Goal: Task Accomplishment & Management: Manage account settings

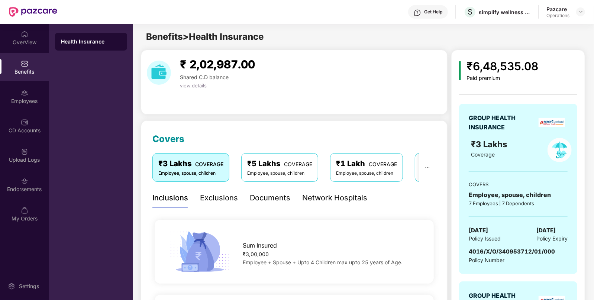
click at [502, 249] on span "4016/X/O/340953712/01/000" at bounding box center [512, 251] width 86 height 7
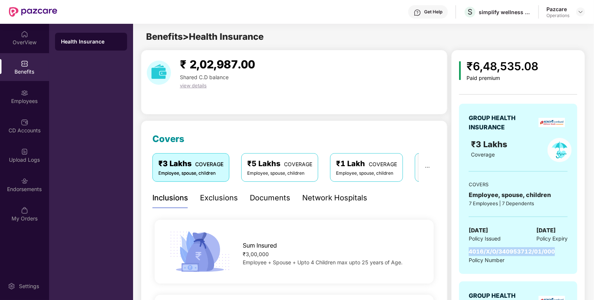
copy span "4016/X/O/340953712/01/000"
click at [469, 236] on span "Policy Issued" at bounding box center [485, 239] width 32 height 8
click at [483, 233] on span "[DATE]" at bounding box center [478, 230] width 19 height 9
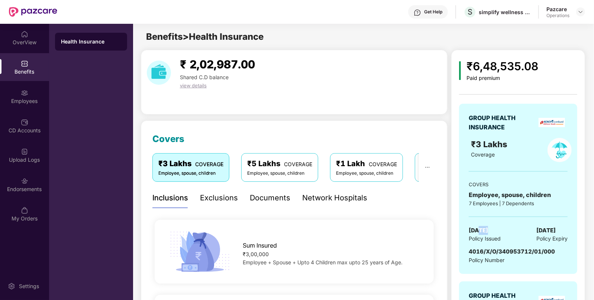
click at [483, 233] on span "[DATE]" at bounding box center [478, 230] width 19 height 9
copy span "[DATE]"
click at [29, 104] on div "Employees" at bounding box center [24, 97] width 49 height 28
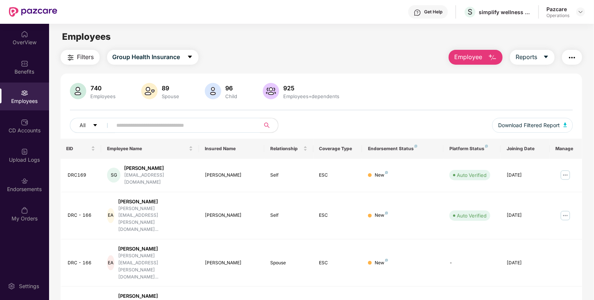
click at [570, 54] on img "button" at bounding box center [572, 57] width 9 height 9
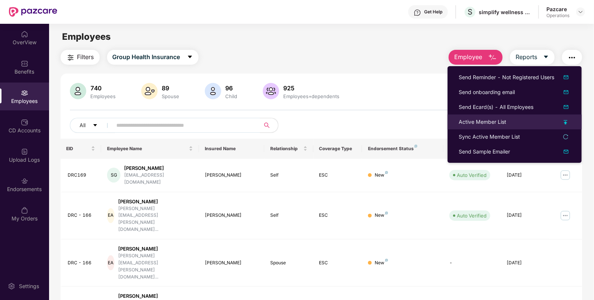
click at [474, 122] on div "Active Member List" at bounding box center [483, 122] width 48 height 8
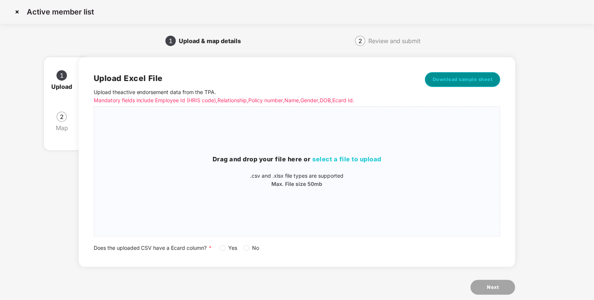
click at [467, 78] on span "Download sample sheet" at bounding box center [463, 79] width 60 height 7
click at [340, 156] on span "select a file to upload" at bounding box center [347, 158] width 69 height 7
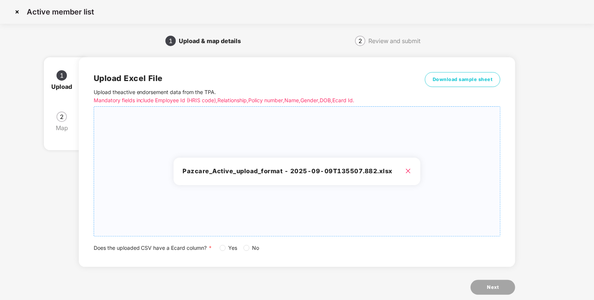
click at [227, 247] on span "Yes" at bounding box center [233, 248] width 15 height 8
click at [491, 291] on span "Next" at bounding box center [493, 287] width 12 height 7
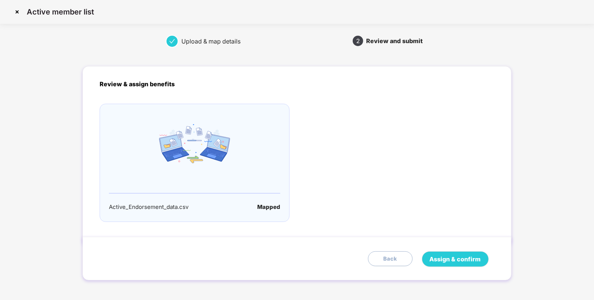
click at [481, 269] on div "Assign & confirm Back" at bounding box center [297, 258] width 429 height 43
click at [473, 265] on button "Assign & confirm" at bounding box center [455, 259] width 67 height 16
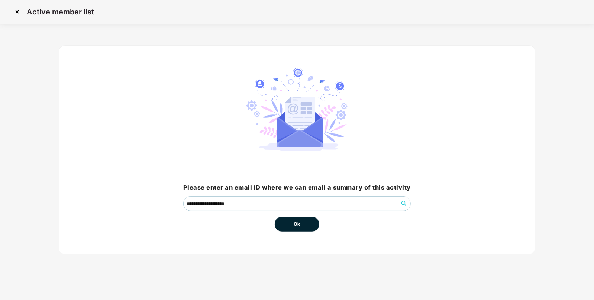
click at [306, 225] on button "Ok" at bounding box center [297, 224] width 45 height 15
click at [286, 223] on button "Ok" at bounding box center [297, 224] width 45 height 15
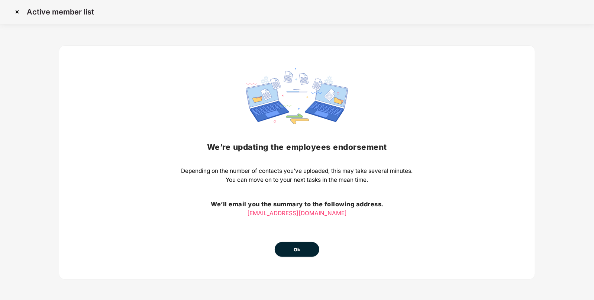
click at [294, 255] on button "Ok" at bounding box center [297, 249] width 45 height 15
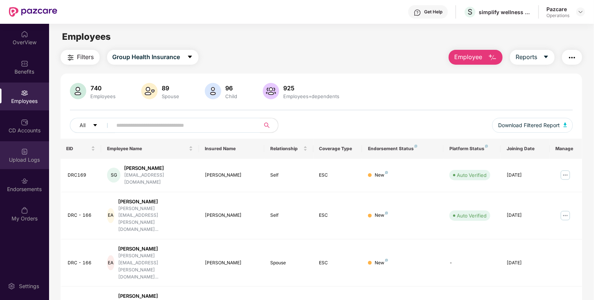
click at [18, 156] on div "Upload Logs" at bounding box center [24, 159] width 49 height 7
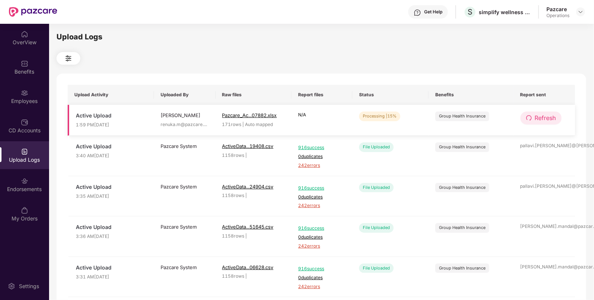
click at [535, 118] on span "Refresh" at bounding box center [545, 117] width 21 height 9
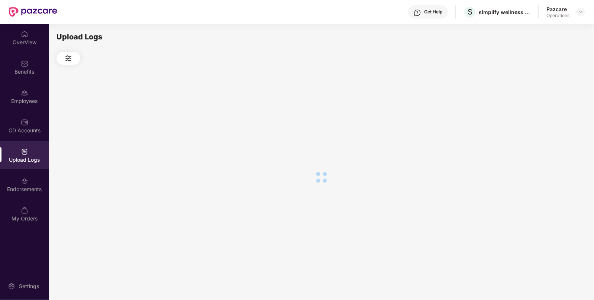
click at [535, 118] on div at bounding box center [322, 177] width 530 height 225
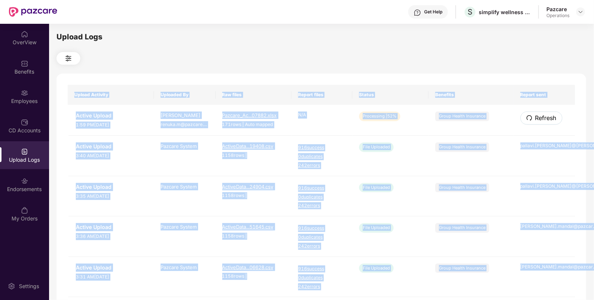
click at [535, 118] on span "Refresh" at bounding box center [545, 117] width 21 height 9
click at [535, 118] on div "Upload Activity Uploaded By Raw files Report files Status Benefits Report sent …" at bounding box center [322, 302] width 530 height 456
click at [440, 86] on th "Benefits" at bounding box center [471, 95] width 85 height 20
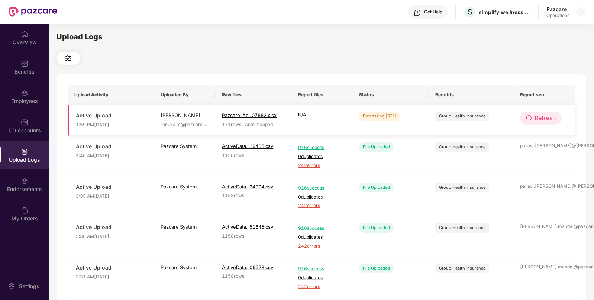
click at [531, 117] on icon "redo" at bounding box center [529, 118] width 6 height 6
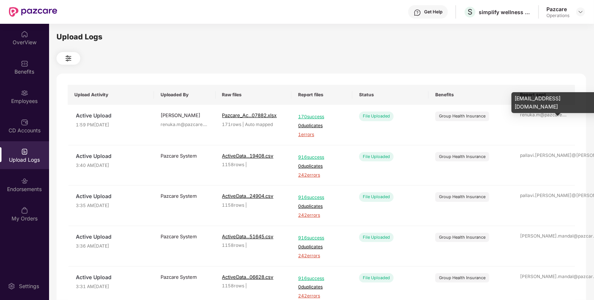
click at [531, 117] on div "renuka.m@pazcare. ..." at bounding box center [544, 115] width 48 height 7
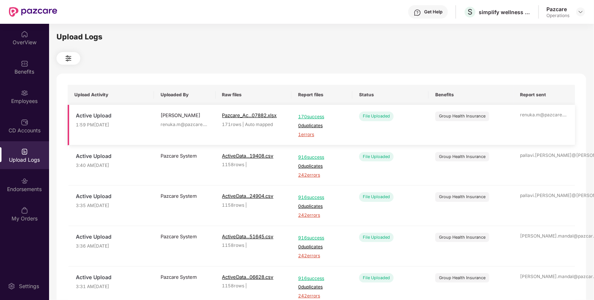
click at [313, 136] on span "1 errors" at bounding box center [322, 134] width 48 height 7
click at [20, 195] on div "Endorsements" at bounding box center [24, 185] width 49 height 28
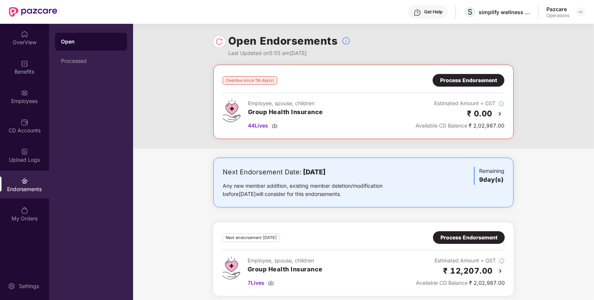
click at [472, 77] on div "Process Endorsement" at bounding box center [468, 80] width 57 height 8
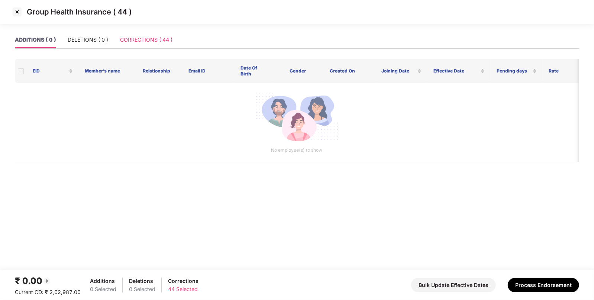
click at [143, 44] on div "CORRECTIONS ( 44 )" at bounding box center [146, 39] width 52 height 17
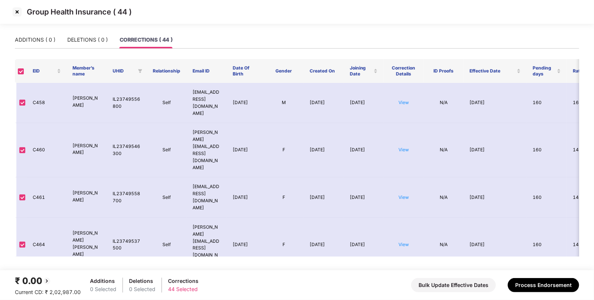
click at [14, 17] on img at bounding box center [17, 12] width 12 height 12
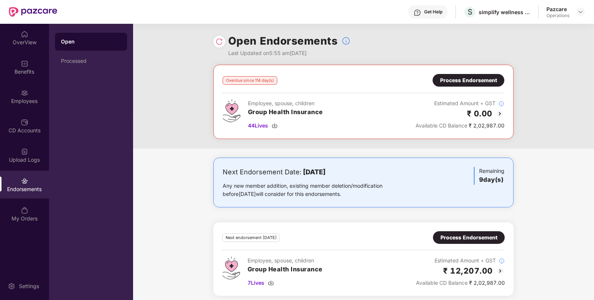
scroll to position [4, 0]
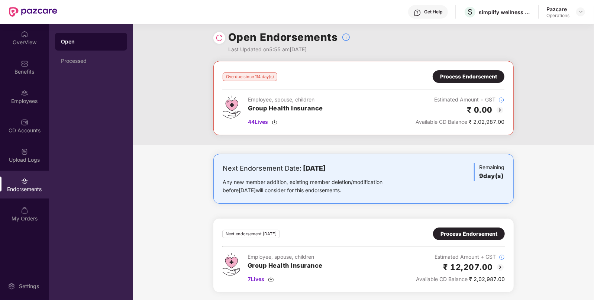
click at [461, 234] on div "Process Endorsement" at bounding box center [468, 234] width 57 height 8
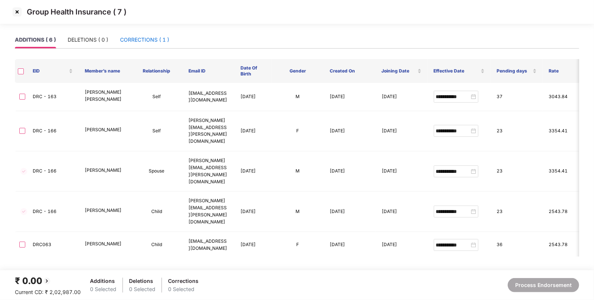
click at [133, 40] on div "CORRECTIONS ( 1 )" at bounding box center [144, 40] width 49 height 8
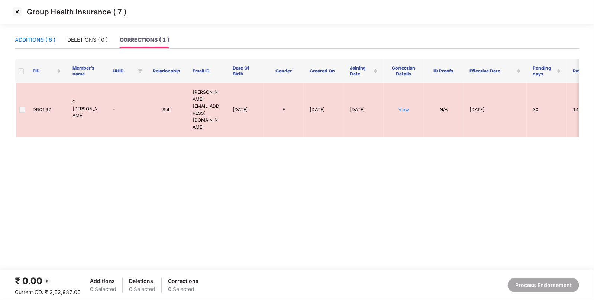
click at [38, 40] on div "ADDITIONS ( 6 )" at bounding box center [35, 40] width 41 height 8
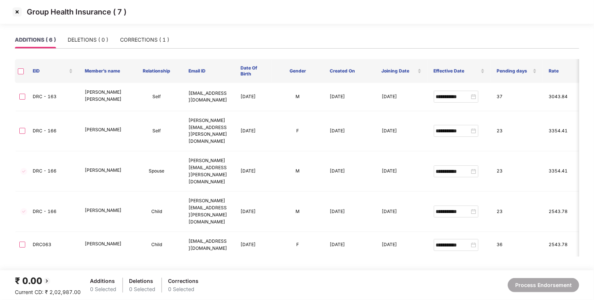
click at [13, 9] on img at bounding box center [17, 12] width 12 height 12
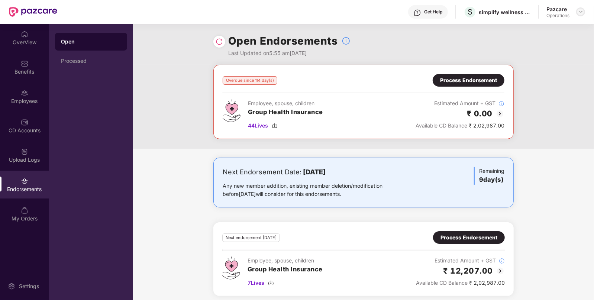
click at [577, 10] on div at bounding box center [580, 11] width 9 height 9
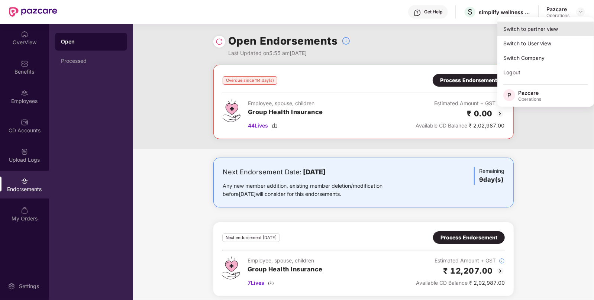
click at [539, 27] on div "Switch to partner view" at bounding box center [545, 29] width 97 height 14
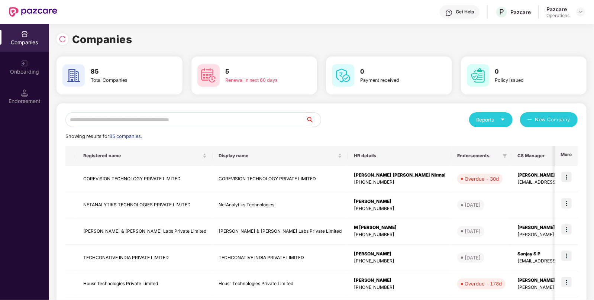
click at [109, 122] on input "text" at bounding box center [185, 119] width 241 height 15
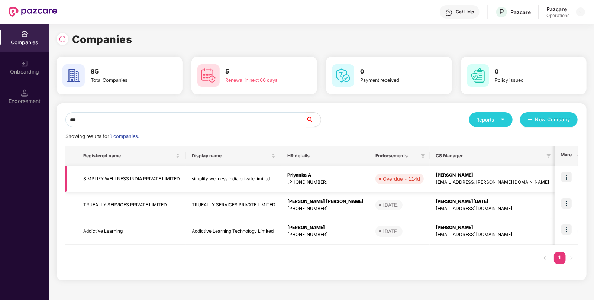
type input "***"
click at [160, 179] on td "SIMPLIFY WELLNESS INDIA PRIVATE LIMITED" at bounding box center [131, 179] width 109 height 26
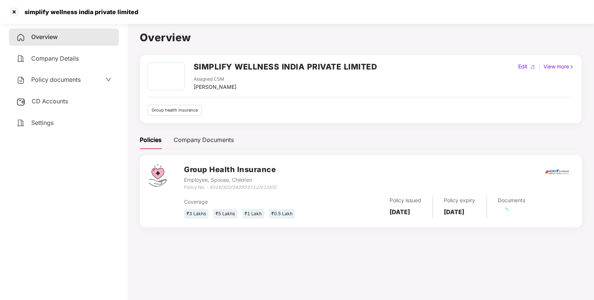
click at [45, 106] on div "CD Accounts" at bounding box center [64, 101] width 110 height 17
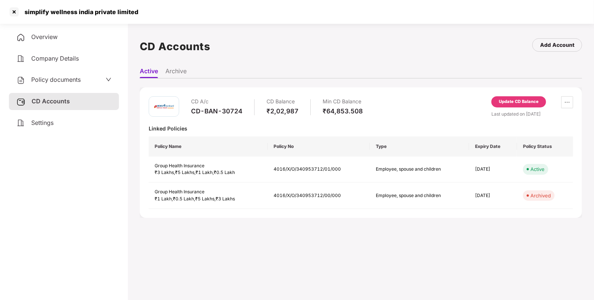
click at [64, 81] on span "Policy documents" at bounding box center [55, 79] width 49 height 7
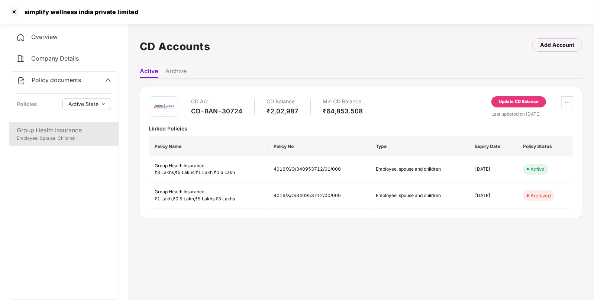
click at [61, 123] on div "Group Health Insurance Employee, Spouse, Children" at bounding box center [63, 134] width 109 height 24
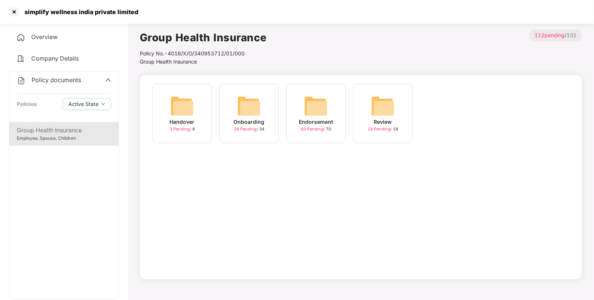
click at [319, 108] on img at bounding box center [316, 106] width 24 height 24
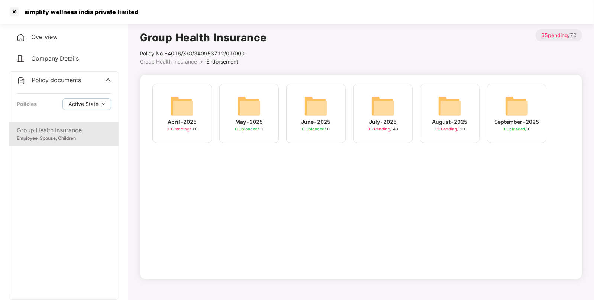
click at [456, 95] on img at bounding box center [450, 106] width 24 height 24
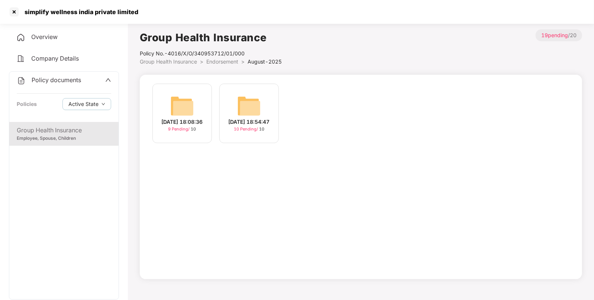
click at [193, 108] on img at bounding box center [182, 106] width 24 height 24
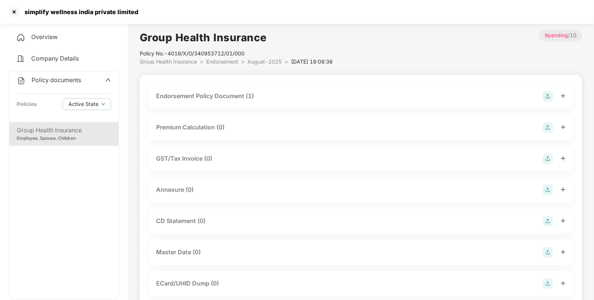
click at [242, 98] on div "Endorsement Policy Document (1)" at bounding box center [205, 95] width 98 height 9
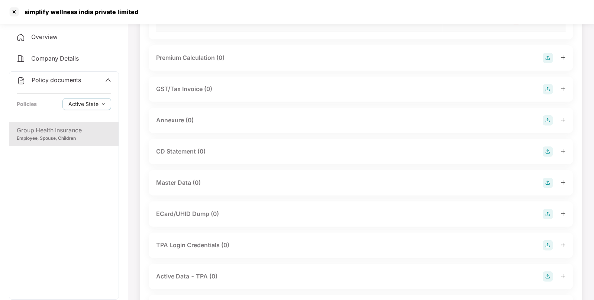
scroll to position [124, 0]
click at [553, 180] on img at bounding box center [548, 182] width 10 height 10
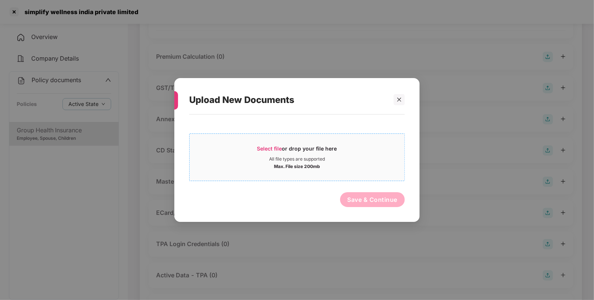
click at [269, 148] on span "Select file" at bounding box center [269, 148] width 25 height 6
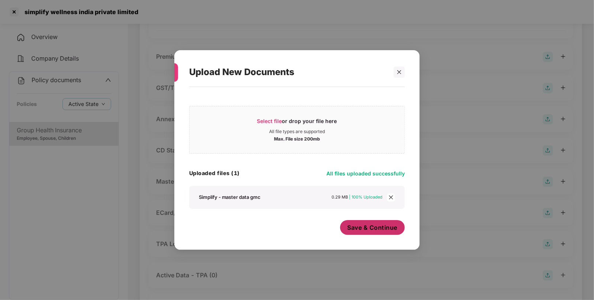
click at [376, 225] on span "Save & Continue" at bounding box center [373, 227] width 50 height 8
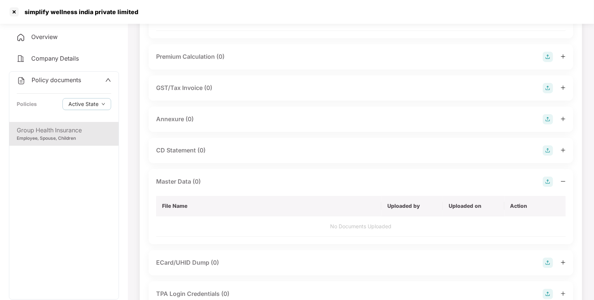
scroll to position [0, 0]
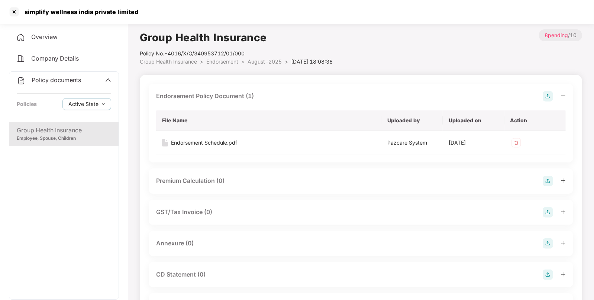
click at [227, 63] on span "Endorsement" at bounding box center [222, 61] width 32 height 6
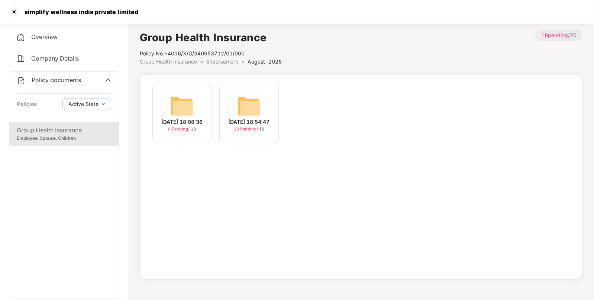
click at [245, 118] on div "[DATE] 18:54:47" at bounding box center [249, 122] width 41 height 8
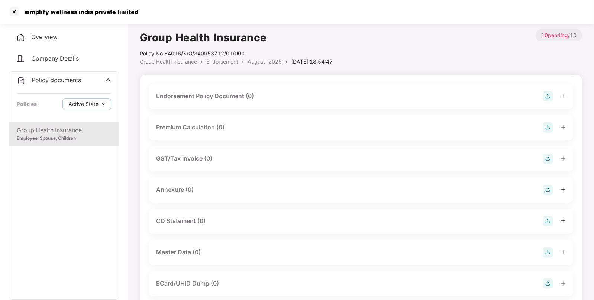
click at [546, 95] on img at bounding box center [548, 96] width 10 height 10
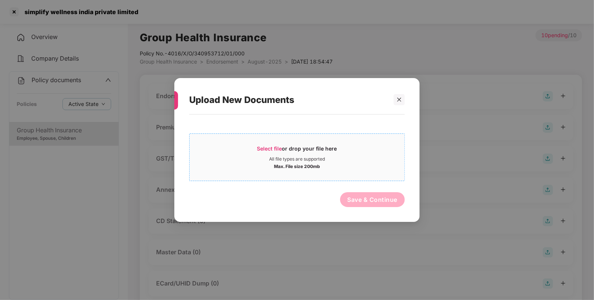
click at [269, 151] on span "Select file" at bounding box center [269, 148] width 25 height 6
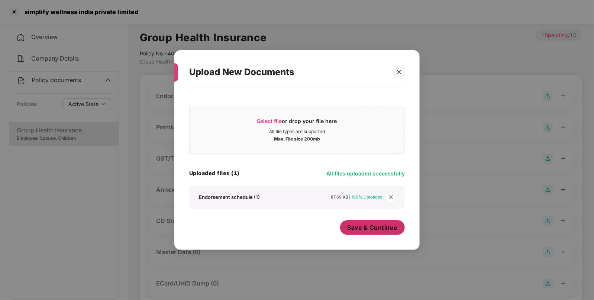
click at [354, 235] on button "Save & Continue" at bounding box center [372, 227] width 65 height 15
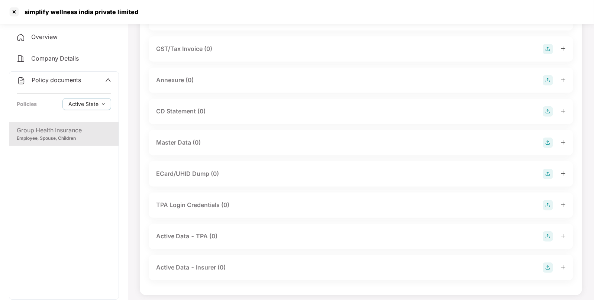
scroll to position [167, 0]
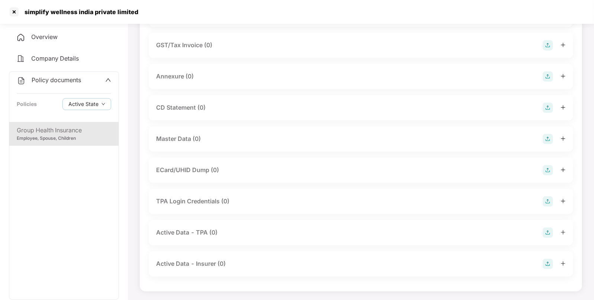
click at [547, 139] on img at bounding box center [548, 139] width 10 height 10
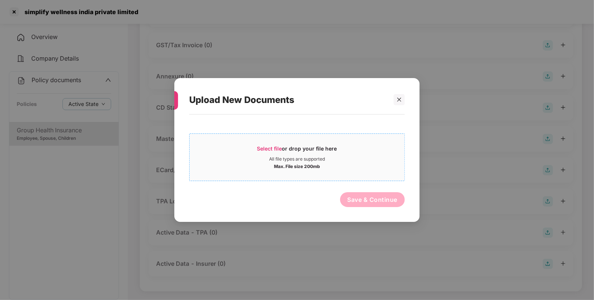
click at [275, 158] on div "All file types are supported" at bounding box center [297, 159] width 56 height 6
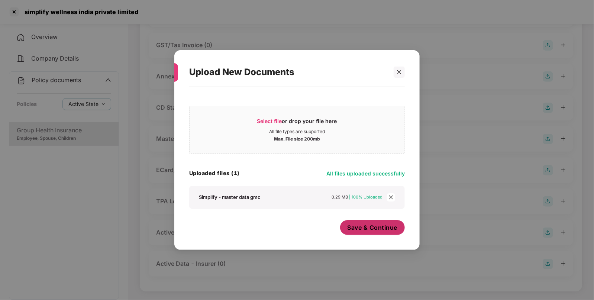
click at [380, 230] on span "Save & Continue" at bounding box center [373, 227] width 50 height 8
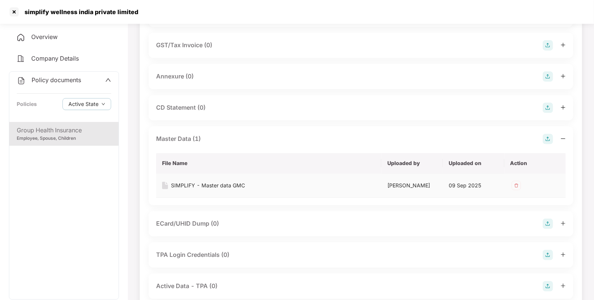
scroll to position [0, 0]
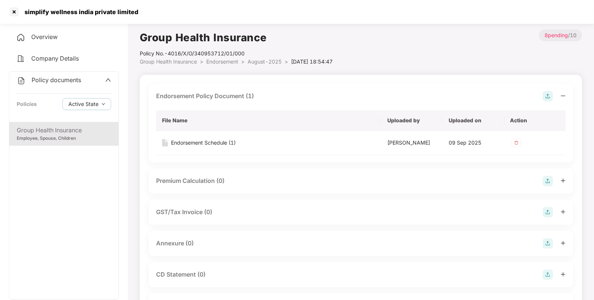
click at [219, 62] on span "Endorsement" at bounding box center [222, 61] width 32 height 6
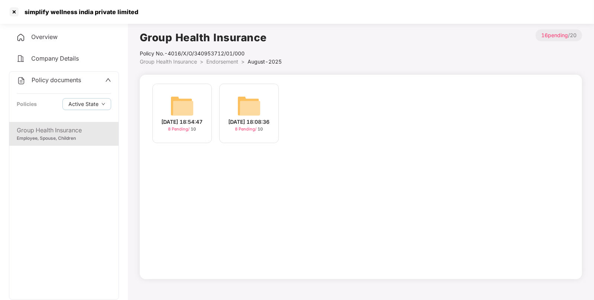
click at [205, 63] on li "Group Health Insurance >" at bounding box center [173, 62] width 67 height 8
click at [214, 63] on span "Endorsement" at bounding box center [222, 61] width 32 height 6
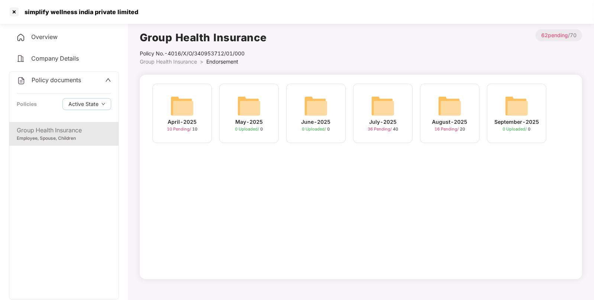
click at [388, 113] on img at bounding box center [383, 106] width 24 height 24
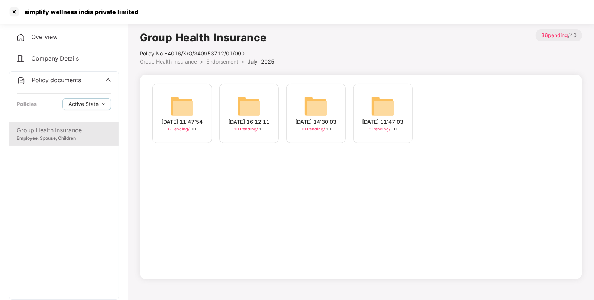
click at [256, 88] on div "[DATE] 16:12:11 10 Pending / 10" at bounding box center [248, 113] width 59 height 59
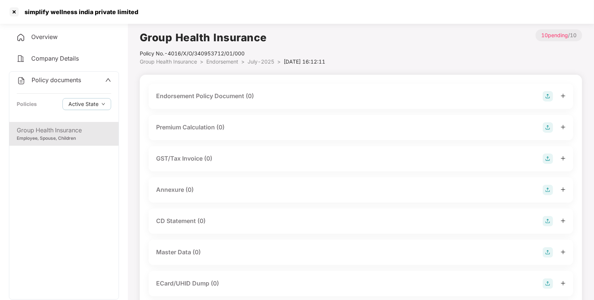
click at [225, 64] on span "Endorsement" at bounding box center [222, 61] width 32 height 6
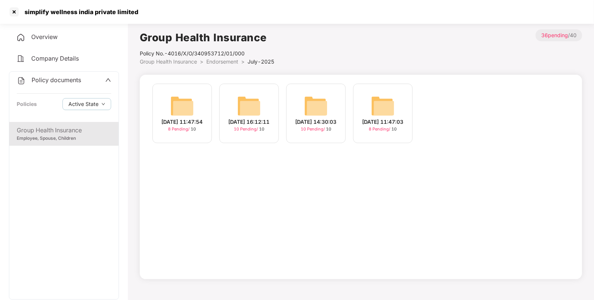
click at [243, 107] on img at bounding box center [249, 106] width 24 height 24
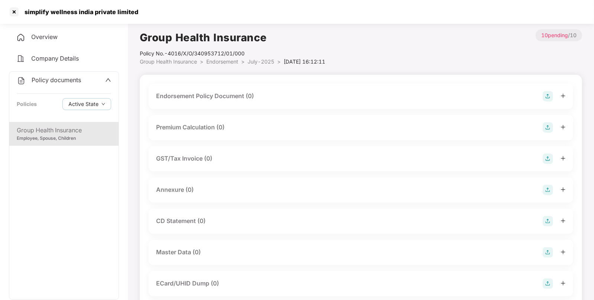
click at [543, 100] on img at bounding box center [548, 96] width 10 height 10
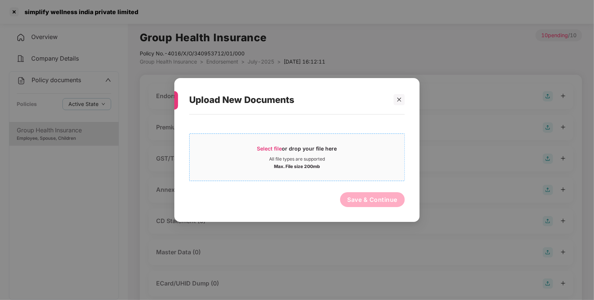
click at [252, 153] on div "Select file or drop your file here" at bounding box center [297, 150] width 215 height 11
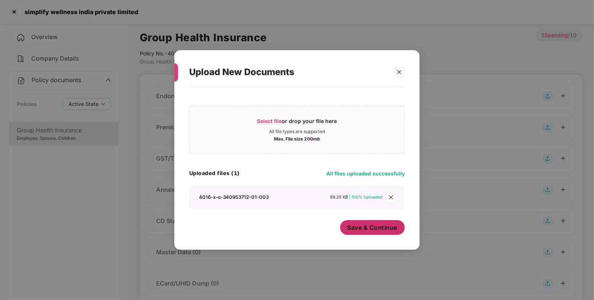
click at [363, 230] on span "Save & Continue" at bounding box center [373, 227] width 50 height 8
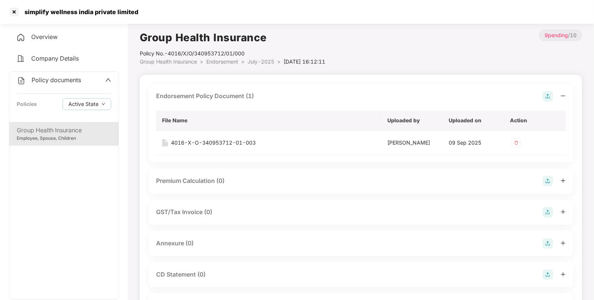
click at [238, 63] on span "Endorsement" at bounding box center [222, 61] width 32 height 6
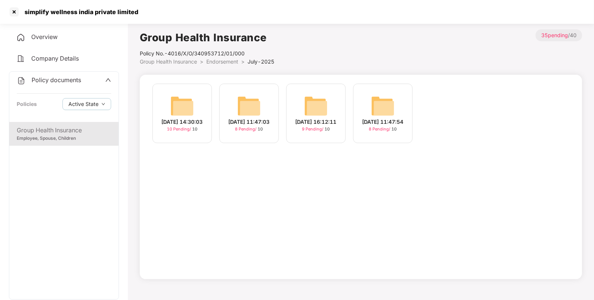
click at [197, 104] on div "[DATE] 14:30:03 10 Pending / 10" at bounding box center [181, 113] width 59 height 59
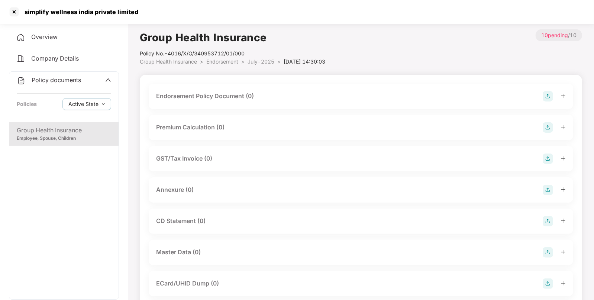
click at [548, 96] on img at bounding box center [548, 96] width 10 height 10
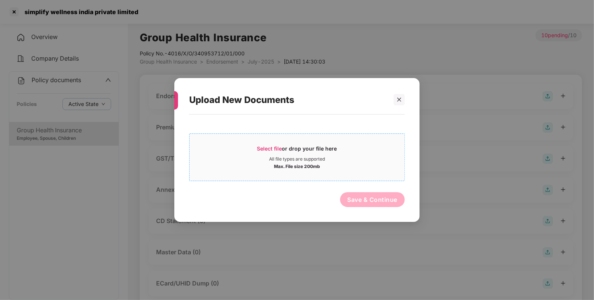
click at [271, 154] on div "Select file or drop your file here" at bounding box center [297, 150] width 80 height 11
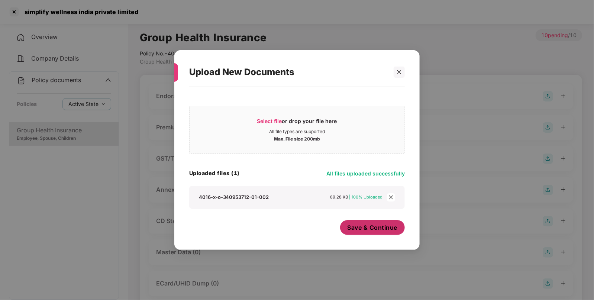
click at [378, 230] on span "Save & Continue" at bounding box center [373, 227] width 50 height 8
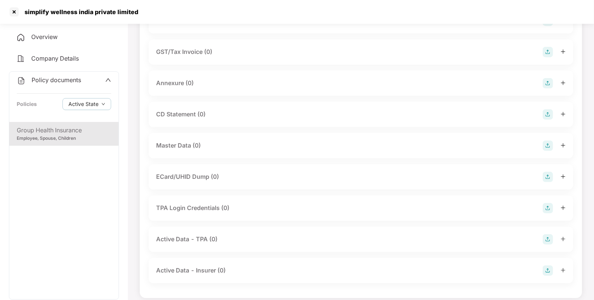
scroll to position [157, 0]
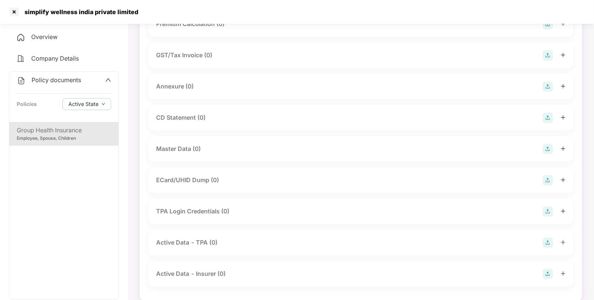
click at [545, 147] on img at bounding box center [548, 149] width 10 height 10
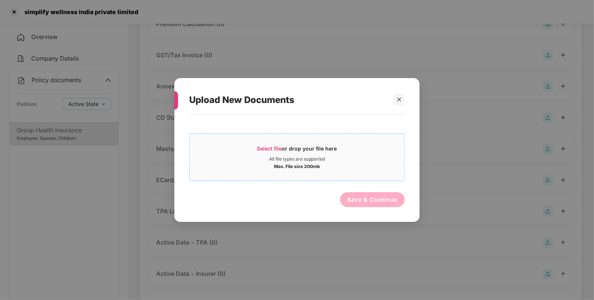
click at [244, 141] on span "Select file or drop your file here All file types are supported Max. File size …" at bounding box center [297, 157] width 215 height 36
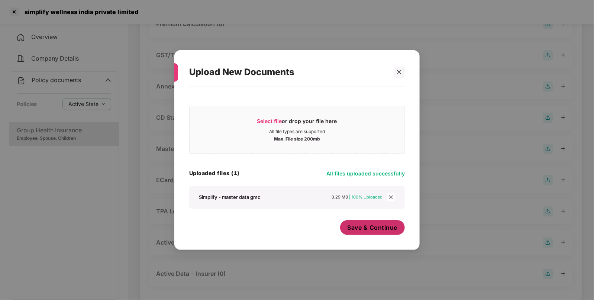
click at [362, 224] on span "Save & Continue" at bounding box center [373, 227] width 50 height 8
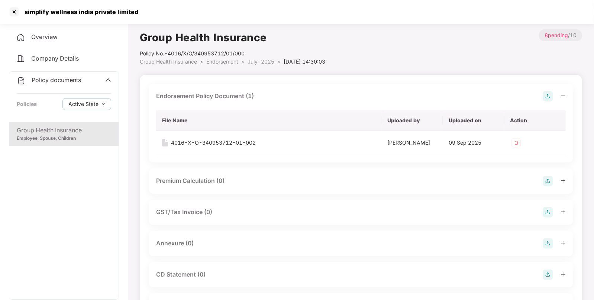
click at [255, 63] on span "July-2025" at bounding box center [261, 61] width 27 height 6
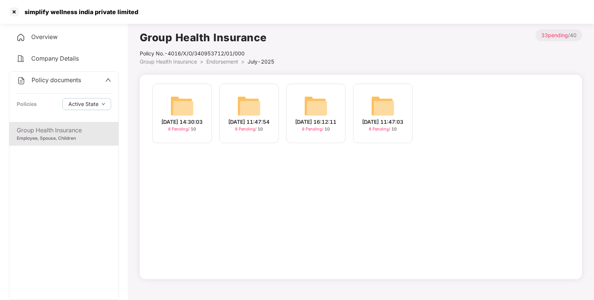
click at [315, 100] on img at bounding box center [316, 106] width 24 height 24
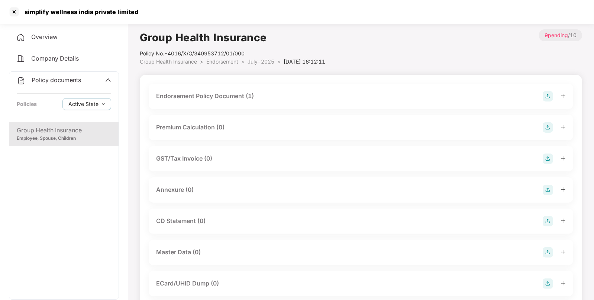
scroll to position [113, 0]
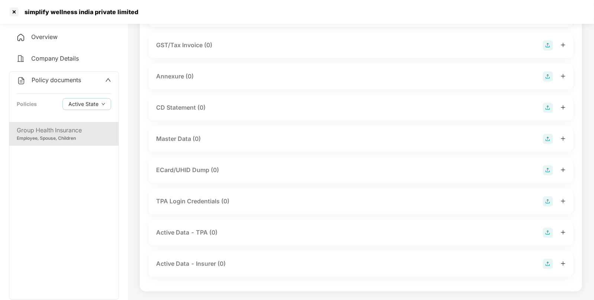
click at [548, 141] on img at bounding box center [548, 139] width 10 height 10
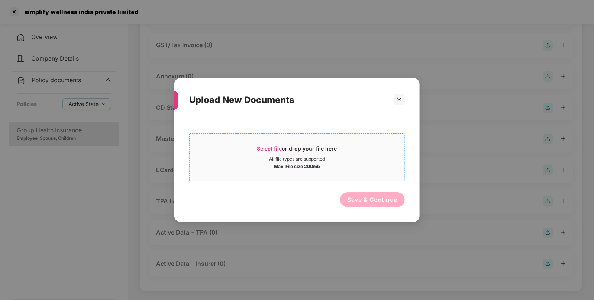
click at [277, 148] on span "Select file" at bounding box center [269, 148] width 25 height 6
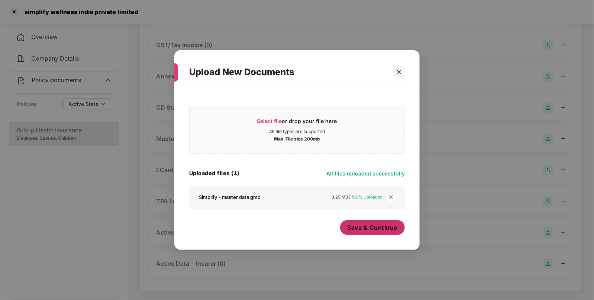
click at [372, 229] on button "Save & Continue" at bounding box center [372, 227] width 65 height 15
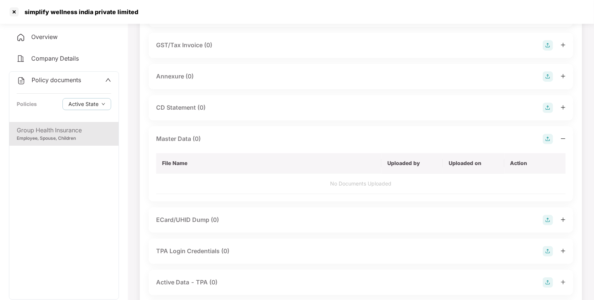
scroll to position [0, 0]
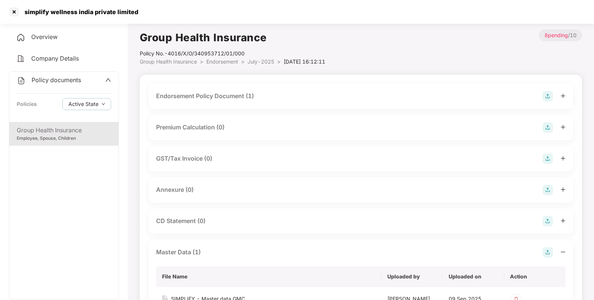
click at [204, 59] on li "Group Health Insurance >" at bounding box center [173, 62] width 67 height 8
click at [215, 59] on span "Endorsement" at bounding box center [222, 61] width 32 height 6
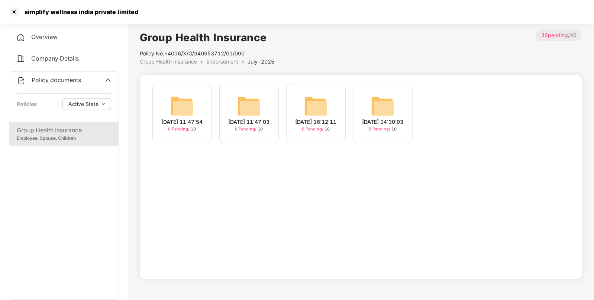
click at [215, 59] on span "Endorsement" at bounding box center [222, 61] width 32 height 6
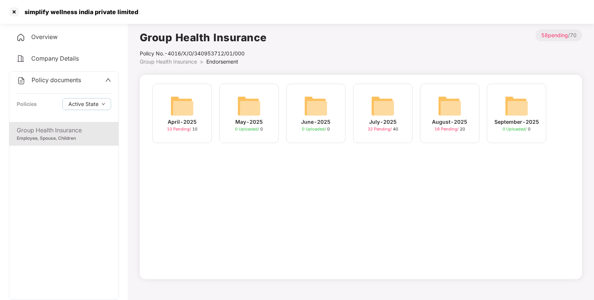
click at [190, 64] on span "Group Health Insurance" at bounding box center [168, 61] width 57 height 6
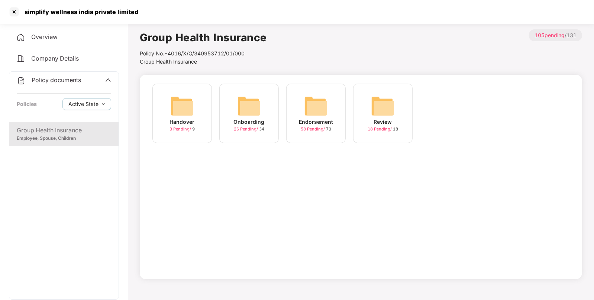
click at [93, 84] on div "Policy documents" at bounding box center [64, 80] width 94 height 10
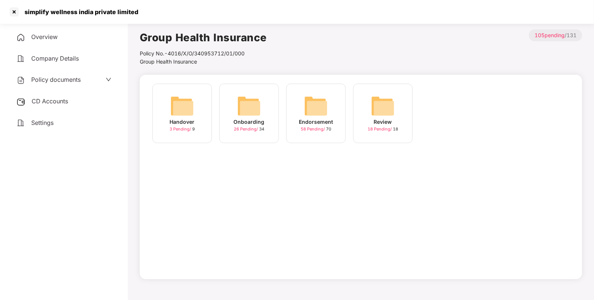
click at [58, 102] on span "CD Accounts" at bounding box center [50, 100] width 36 height 7
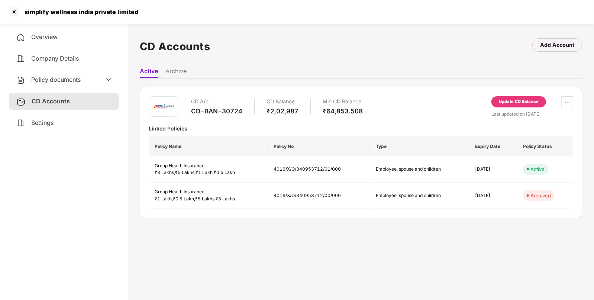
click at [9, 6] on div at bounding box center [14, 12] width 12 height 12
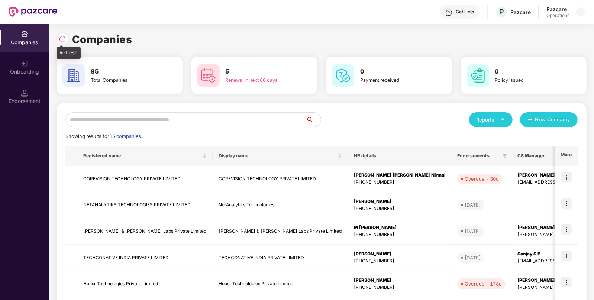
click at [64, 43] on div at bounding box center [63, 39] width 12 height 12
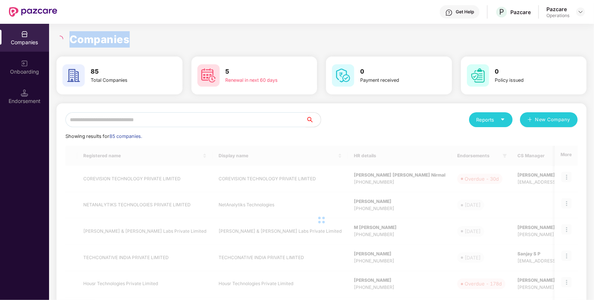
click at [64, 43] on div "Companies" at bounding box center [322, 39] width 530 height 16
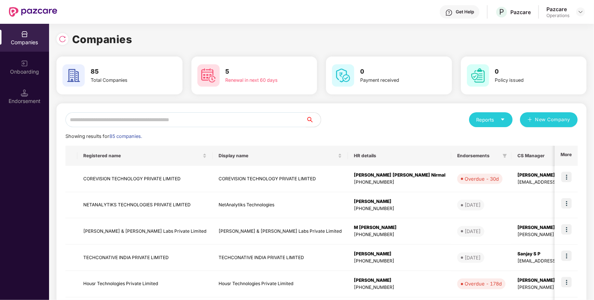
click at [152, 125] on input "text" at bounding box center [185, 119] width 241 height 15
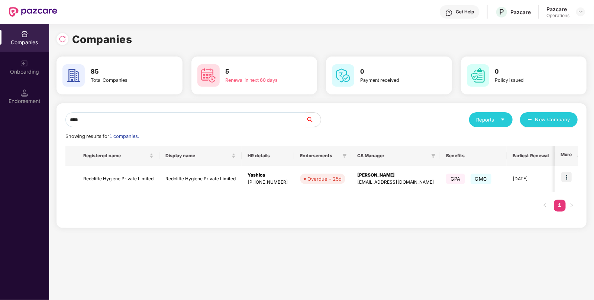
type input "****"
click at [567, 174] on img at bounding box center [566, 177] width 10 height 10
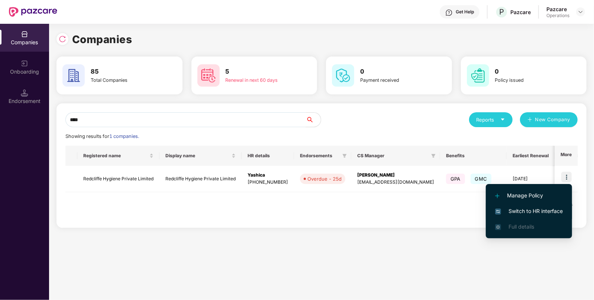
click at [522, 208] on span "Switch to HR interface" at bounding box center [529, 211] width 68 height 8
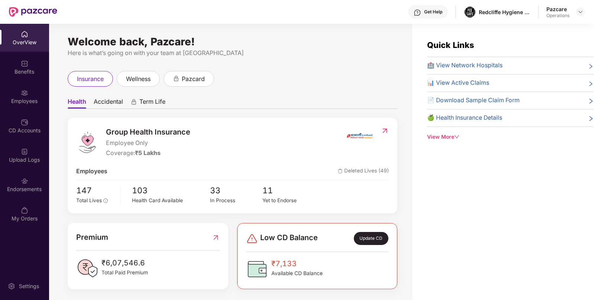
click at [21, 182] on img at bounding box center [24, 180] width 7 height 7
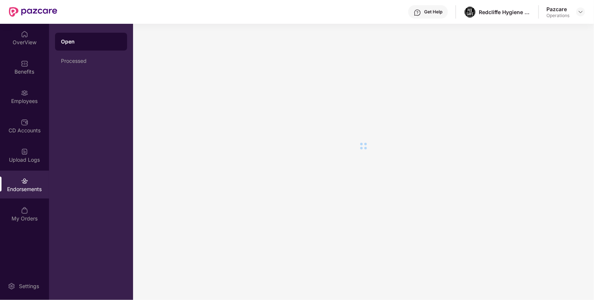
click at [21, 182] on img at bounding box center [24, 180] width 7 height 7
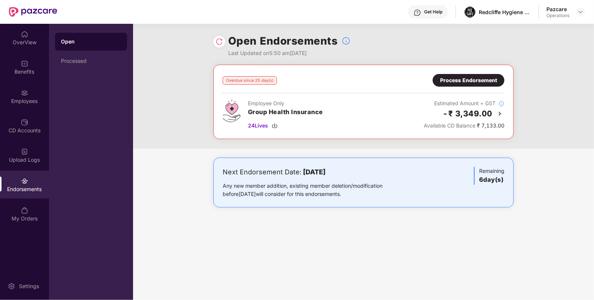
click at [463, 69] on div "Overdue since 25 day(s) Process Endorsement Employee Only Group Health Insuranc…" at bounding box center [363, 102] width 300 height 74
click at [465, 73] on div "Overdue since 25 day(s) Process Endorsement Employee Only Group Health Insuranc…" at bounding box center [363, 102] width 300 height 74
click at [465, 78] on div "Process Endorsement" at bounding box center [468, 80] width 57 height 8
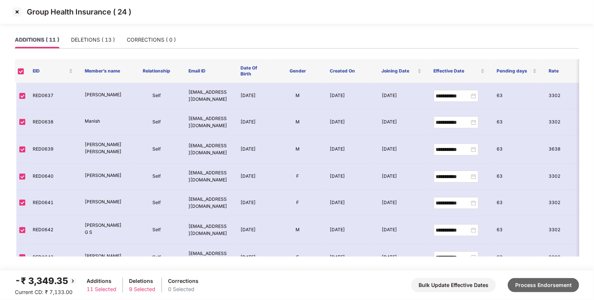
click at [531, 279] on button "Process Endorsement" at bounding box center [543, 285] width 71 height 14
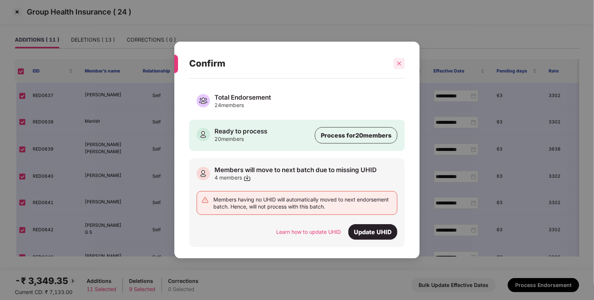
click at [396, 59] on div at bounding box center [399, 63] width 11 height 11
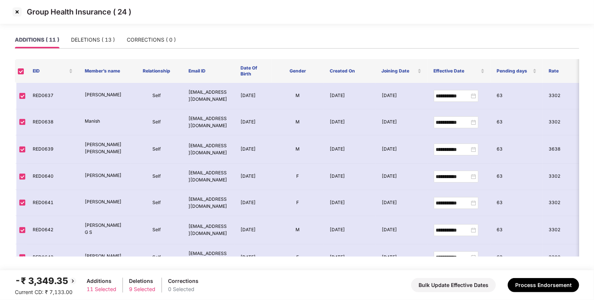
click at [22, 13] on img at bounding box center [17, 12] width 12 height 12
